Goal: Task Accomplishment & Management: Manage account settings

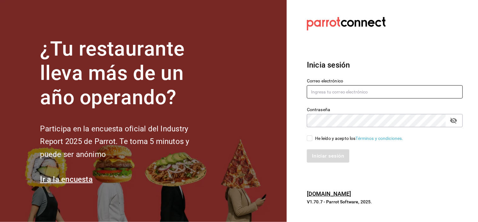
type input "[EMAIL_ADDRESS][DOMAIN_NAME]"
click at [311, 134] on div "He leído y acepto los Términos y condiciones." at bounding box center [382, 134] width 164 height 15
click at [311, 137] on input "He leído y acepto los Términos y condiciones." at bounding box center [310, 138] width 6 height 6
checkbox input "true"
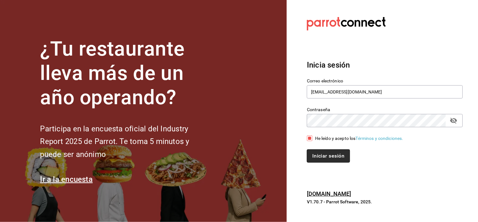
click at [322, 157] on button "Iniciar sesión" at bounding box center [328, 155] width 43 height 13
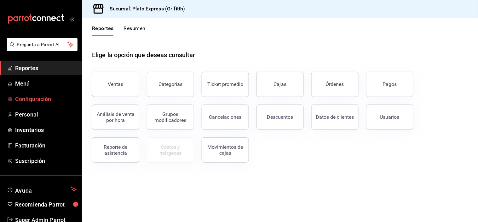
click at [59, 99] on span "Configuración" at bounding box center [45, 99] width 61 height 9
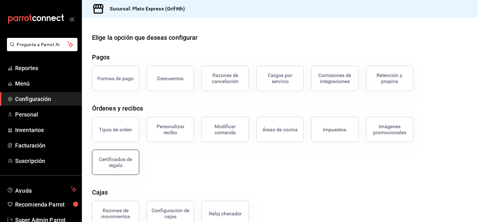
click at [129, 153] on button "Certificados de regalo" at bounding box center [115, 161] width 47 height 25
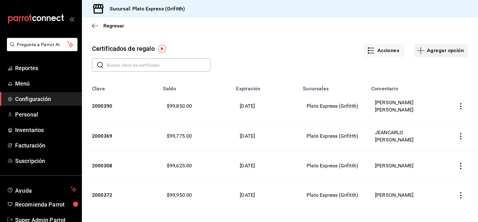
click at [436, 53] on button "Agregar opción" at bounding box center [441, 50] width 53 height 13
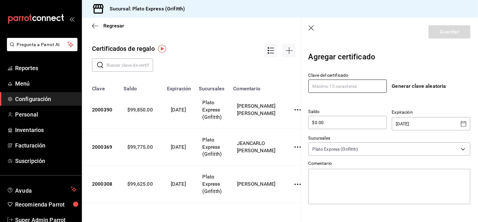
click at [370, 86] on input "text" at bounding box center [348, 85] width 79 height 13
type input "176518"
click at [363, 122] on input "$0.00" at bounding box center [348, 123] width 79 height 8
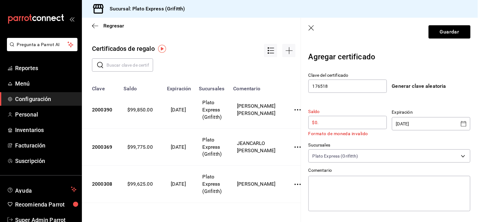
type input "$0"
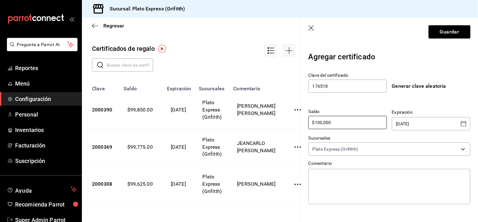
type input "$100,000"
click at [463, 125] on icon "Open calendar" at bounding box center [464, 124] width 8 height 8
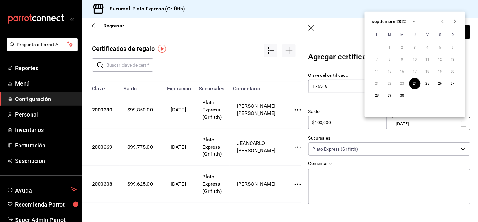
click at [415, 21] on icon "calendar view is open, switch to year view" at bounding box center [415, 22] width 8 height 8
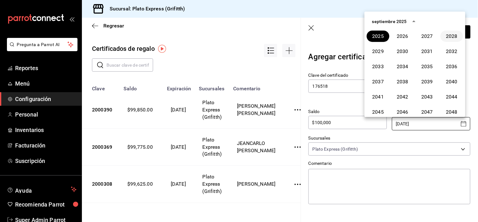
click at [452, 32] on button "2028" at bounding box center [452, 36] width 23 height 11
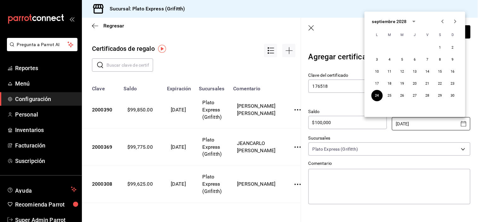
click at [454, 23] on icon "Next month" at bounding box center [456, 22] width 8 height 8
click at [378, 105] on button "31" at bounding box center [377, 107] width 11 height 11
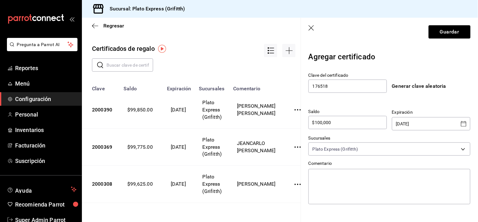
type input "[DATE]"
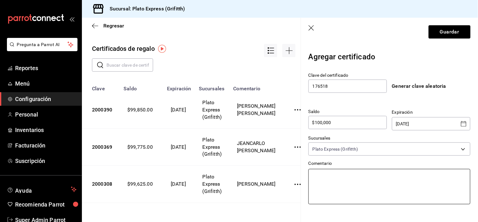
click at [346, 174] on textarea at bounding box center [390, 186] width 162 height 35
type textarea "M"
type textarea "x"
type textarea "MA"
type textarea "x"
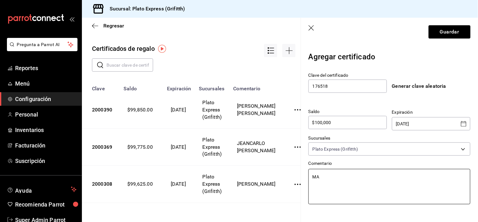
type textarea "MAR"
type textarea "x"
type textarea "MARI"
type textarea "x"
type textarea "[PERSON_NAME]"
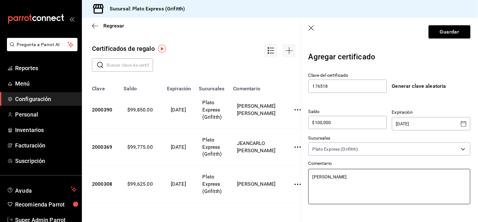
type textarea "x"
type textarea "MARIANA"
type textarea "x"
type textarea "MARIANA"
type textarea "x"
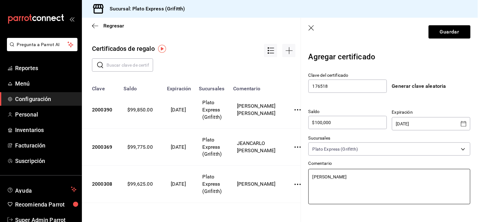
type textarea "[PERSON_NAME]"
type textarea "x"
type textarea "[PERSON_NAME]"
type textarea "x"
type textarea "[PERSON_NAME]"
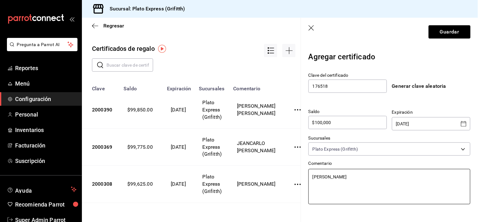
type textarea "x"
type textarea "[PERSON_NAME]"
type textarea "x"
type textarea "[PERSON_NAME]"
type textarea "x"
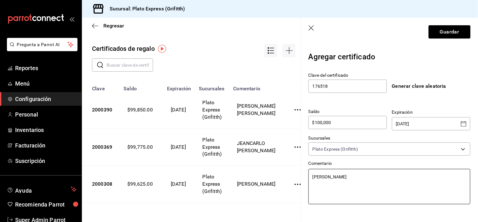
type textarea "[PERSON_NAME] DO"
type textarea "x"
type textarea "[PERSON_NAME]"
type textarea "x"
type textarea "[PERSON_NAME]"
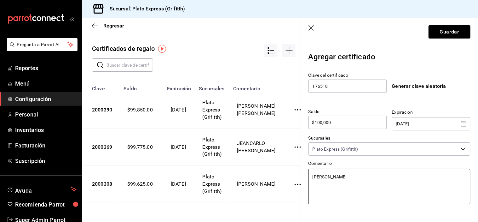
type textarea "x"
type textarea "[PERSON_NAME] [PERSON_NAME]"
type textarea "x"
type textarea "[PERSON_NAME]"
type textarea "x"
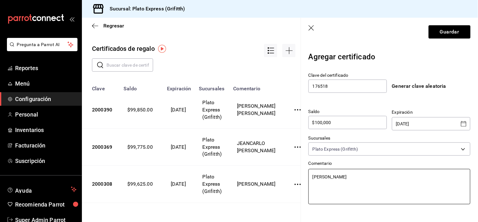
type textarea "[PERSON_NAME]"
type textarea "x"
type textarea "[PERSON_NAME]"
type textarea "x"
type textarea "[PERSON_NAME]"
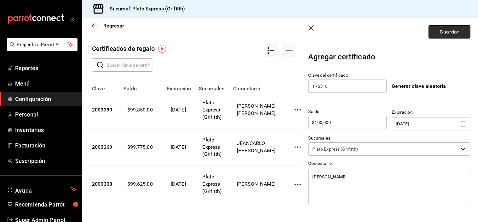
click at [443, 28] on button "Guardar" at bounding box center [450, 31] width 42 height 13
type textarea "x"
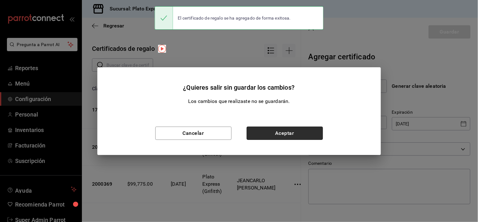
click at [290, 132] on button "Aceptar" at bounding box center [285, 132] width 76 height 13
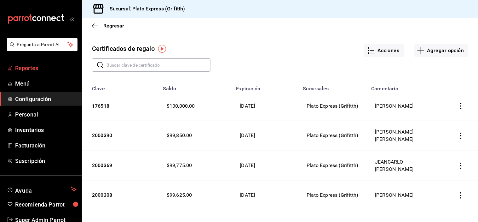
click at [52, 63] on link "Reportes" at bounding box center [41, 68] width 82 height 14
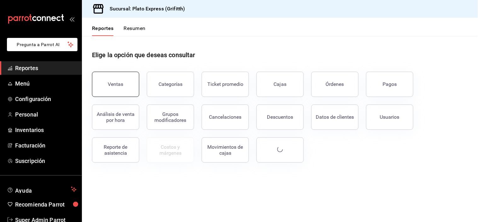
click at [107, 81] on button "Ventas" at bounding box center [115, 84] width 47 height 25
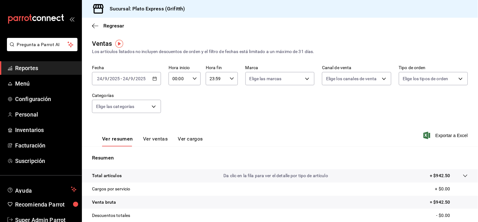
click at [194, 81] on icon "button" at bounding box center [195, 78] width 4 height 4
click at [191, 93] on span "00" at bounding box center [192, 94] width 6 height 5
click at [243, 137] on div at bounding box center [239, 111] width 478 height 222
click at [197, 84] on div "00:00 Hora inicio" at bounding box center [185, 78] width 32 height 13
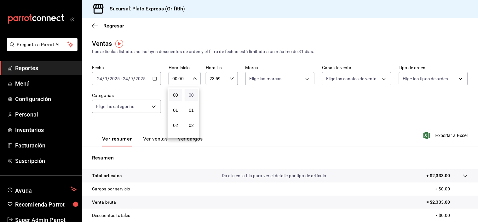
click at [191, 96] on span "00" at bounding box center [192, 94] width 6 height 5
click at [193, 93] on span "00" at bounding box center [192, 94] width 6 height 5
click at [237, 111] on div at bounding box center [239, 111] width 478 height 222
click at [188, 73] on input "00:00" at bounding box center [179, 78] width 21 height 13
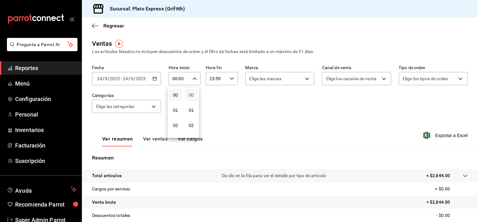
click at [192, 93] on span "00" at bounding box center [192, 94] width 6 height 5
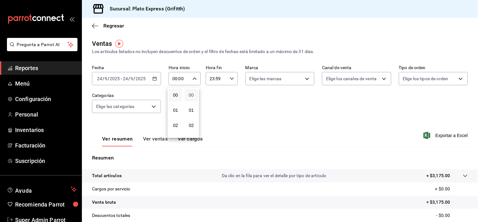
click at [192, 93] on span "00" at bounding box center [192, 94] width 6 height 5
click at [235, 111] on div at bounding box center [239, 111] width 478 height 222
click at [196, 82] on div "00:00 Hora inicio" at bounding box center [185, 78] width 32 height 13
click at [193, 91] on button "00" at bounding box center [191, 95] width 13 height 13
click at [194, 89] on button "00" at bounding box center [191, 95] width 13 height 13
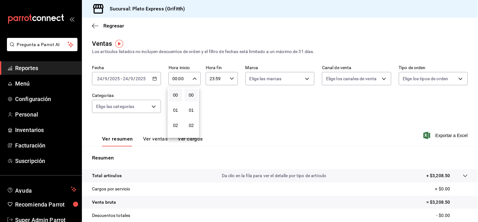
click at [143, 143] on div at bounding box center [239, 111] width 478 height 222
click at [143, 143] on button "Ver ventas" at bounding box center [155, 141] width 25 height 11
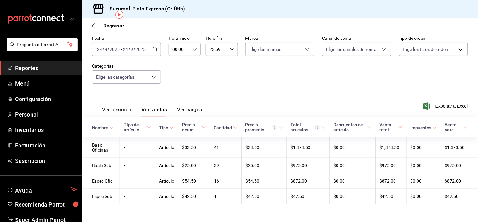
scroll to position [30, 0]
